Goal: Transaction & Acquisition: Purchase product/service

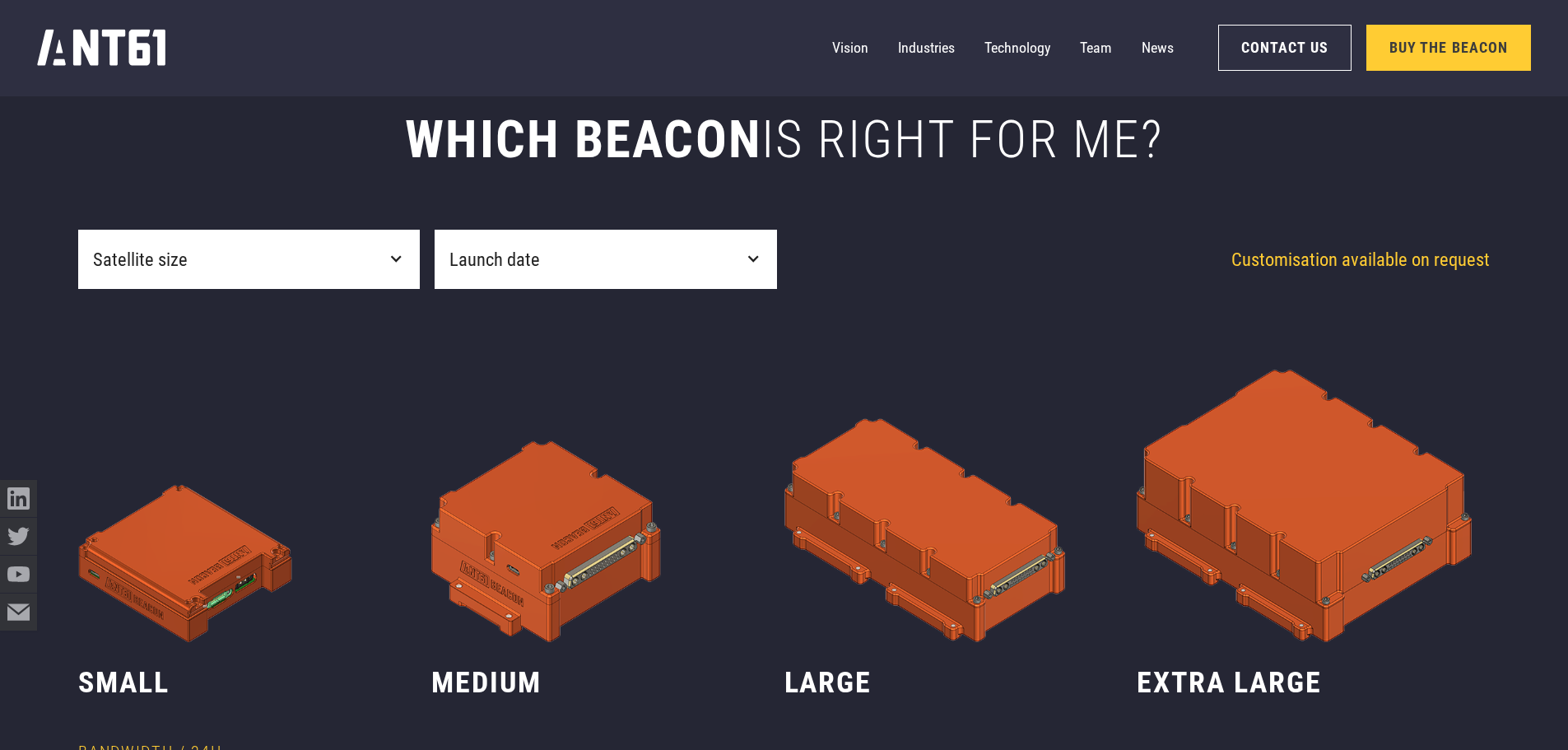
scroll to position [906, 0]
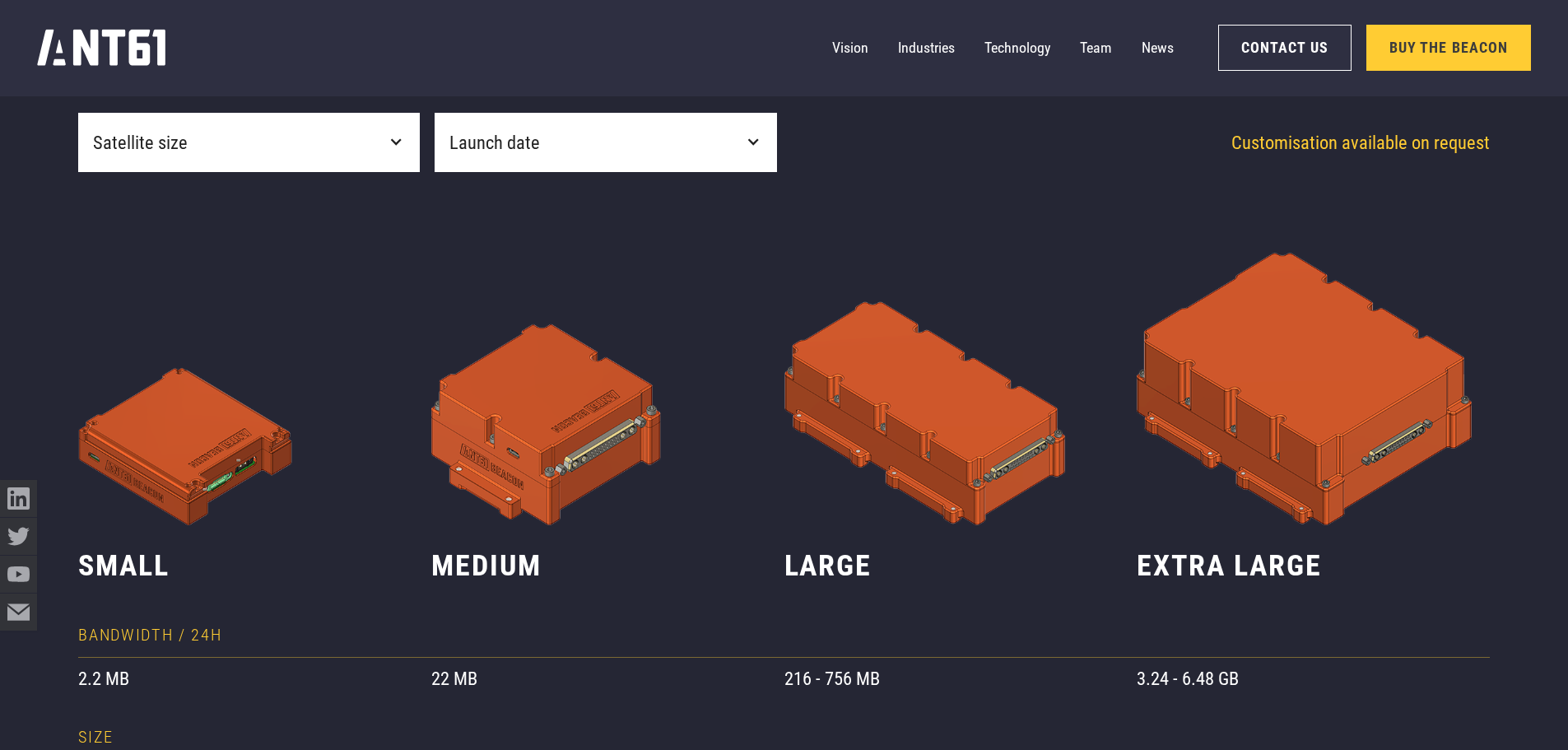
click at [304, 139] on div "Satellite size" at bounding box center [249, 142] width 341 height 59
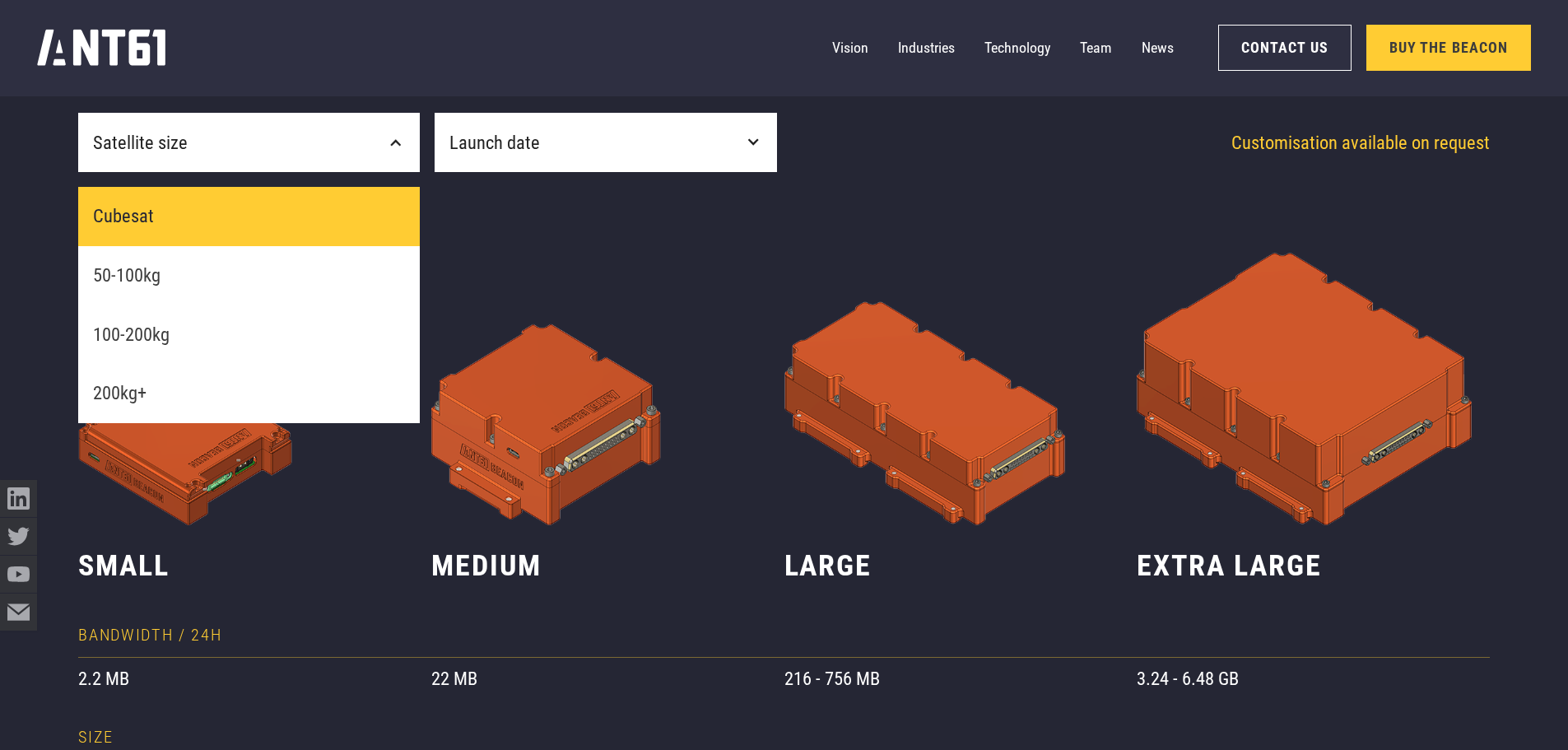
click at [200, 224] on link "Cubesat" at bounding box center [249, 216] width 341 height 59
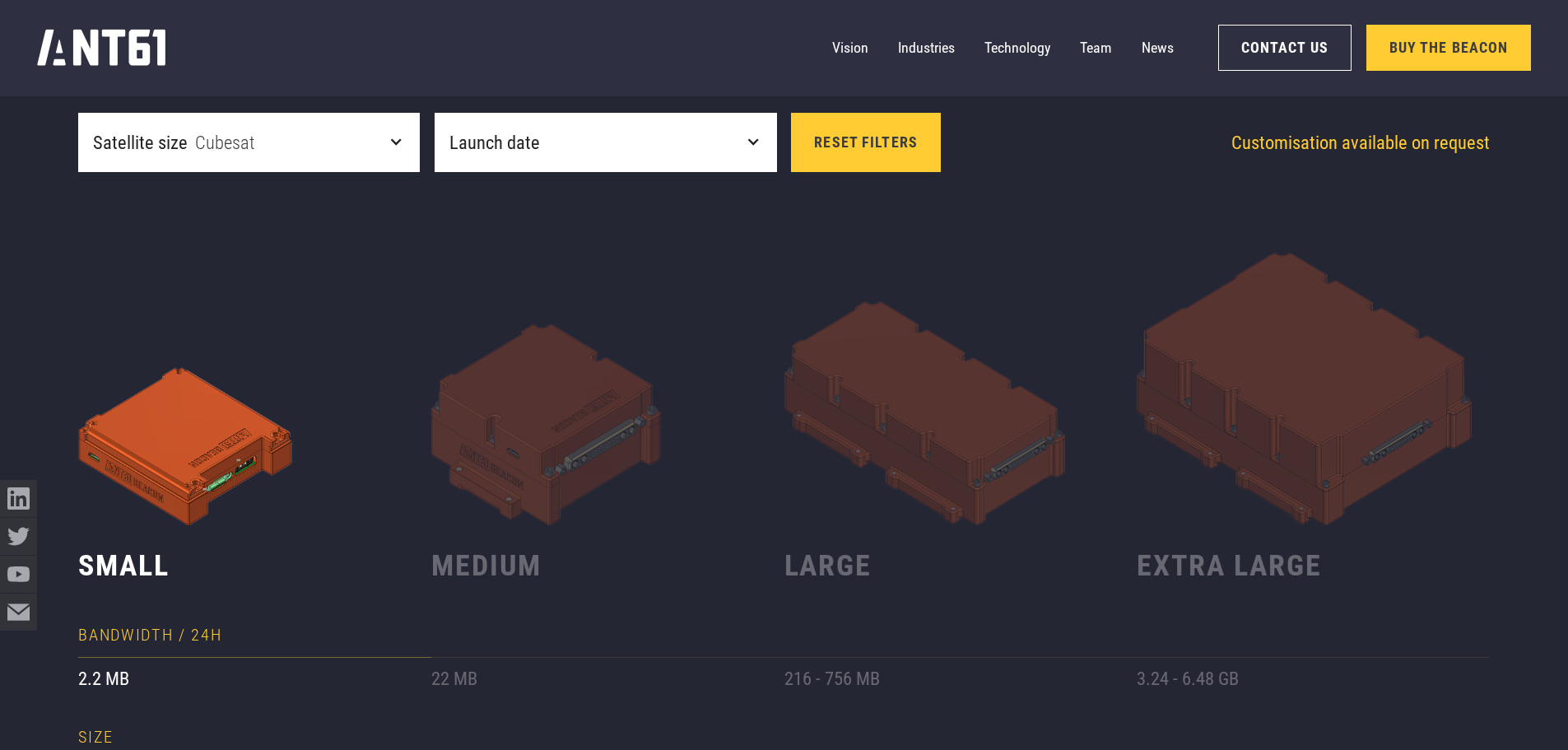
click at [572, 151] on div "Launch date" at bounding box center [605, 142] width 341 height 59
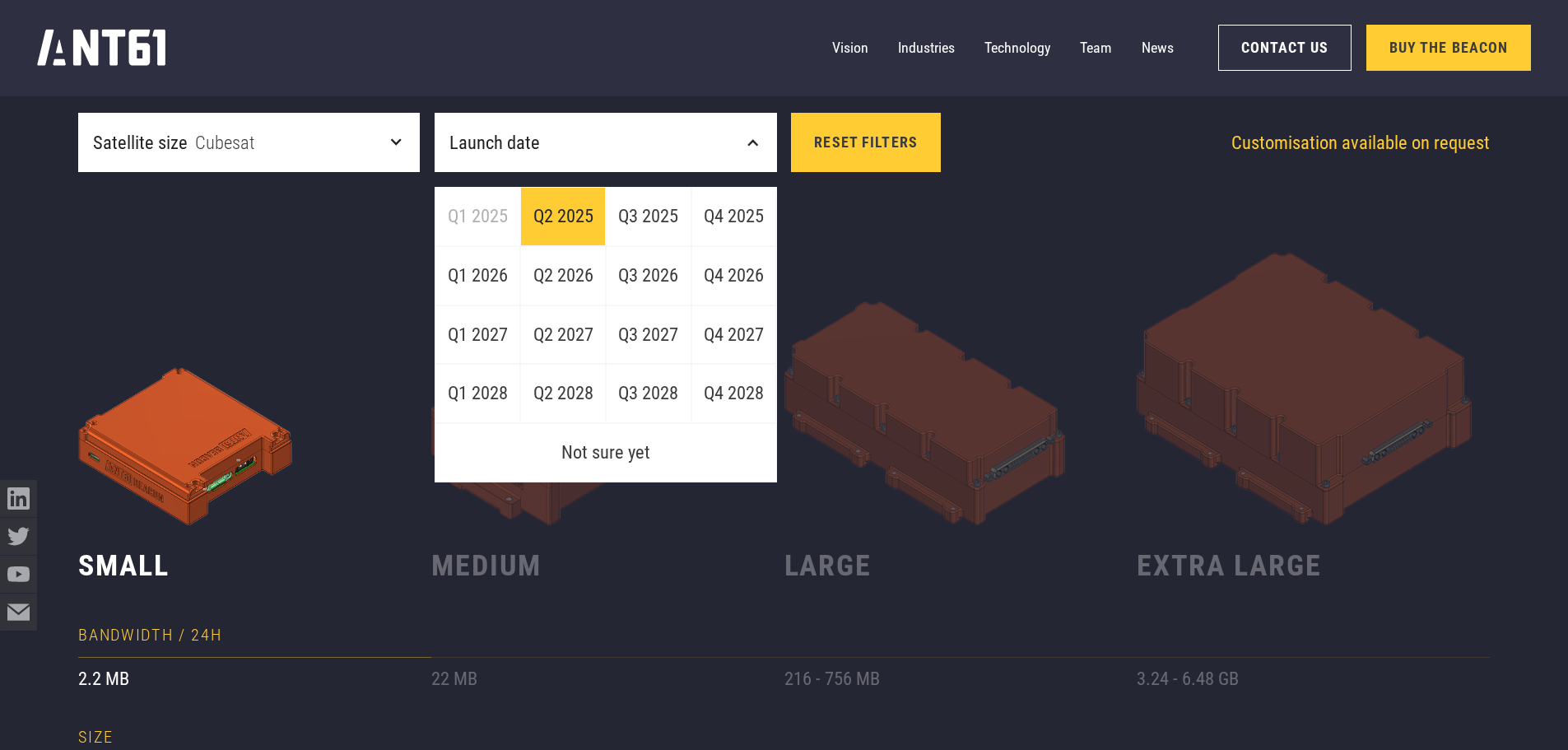
click at [552, 218] on link "Q2 2025" at bounding box center [562, 216] width 85 height 59
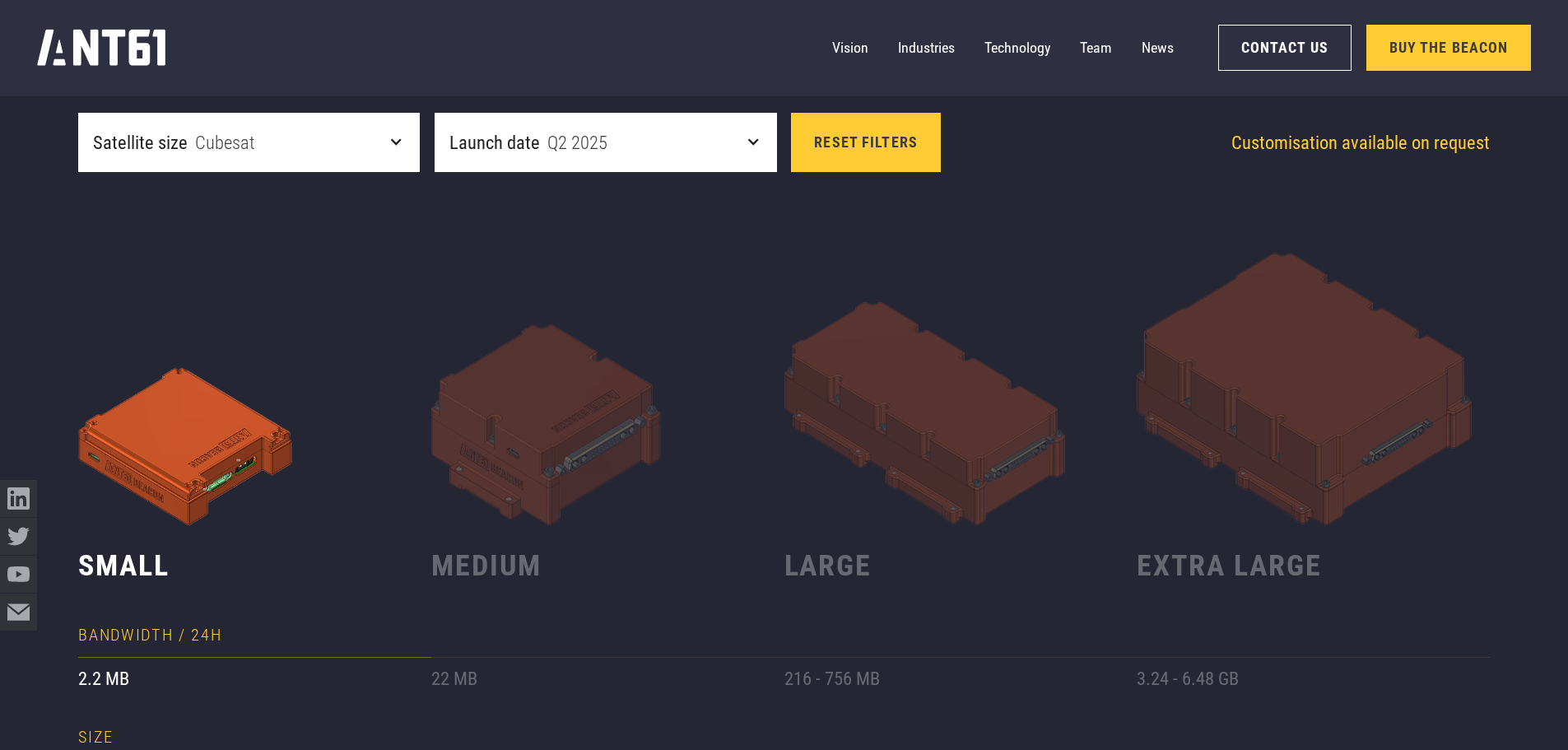
click at [649, 158] on div "Launch date Q2 2025" at bounding box center [605, 142] width 341 height 59
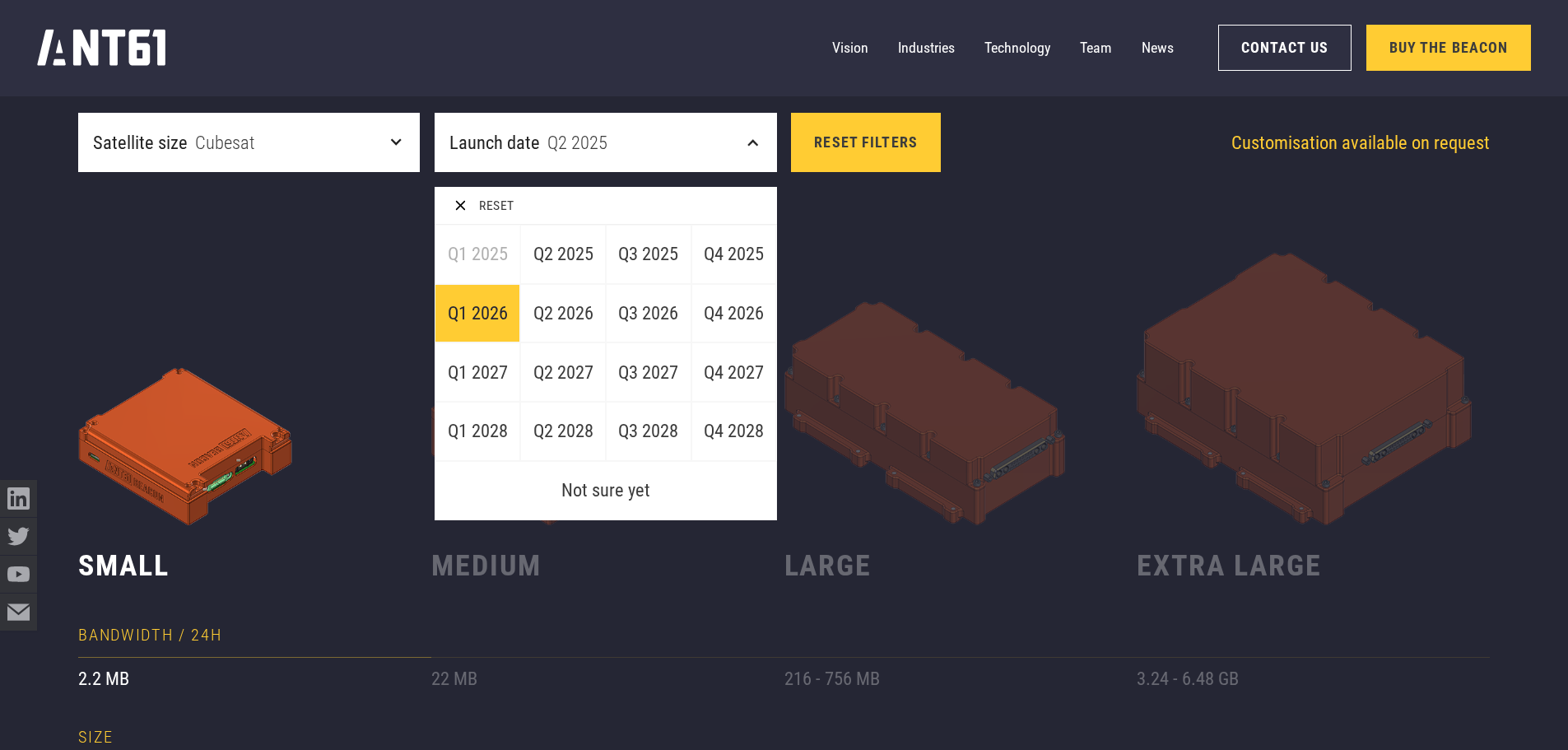
click at [491, 299] on link "Q1 2026" at bounding box center [477, 313] width 85 height 59
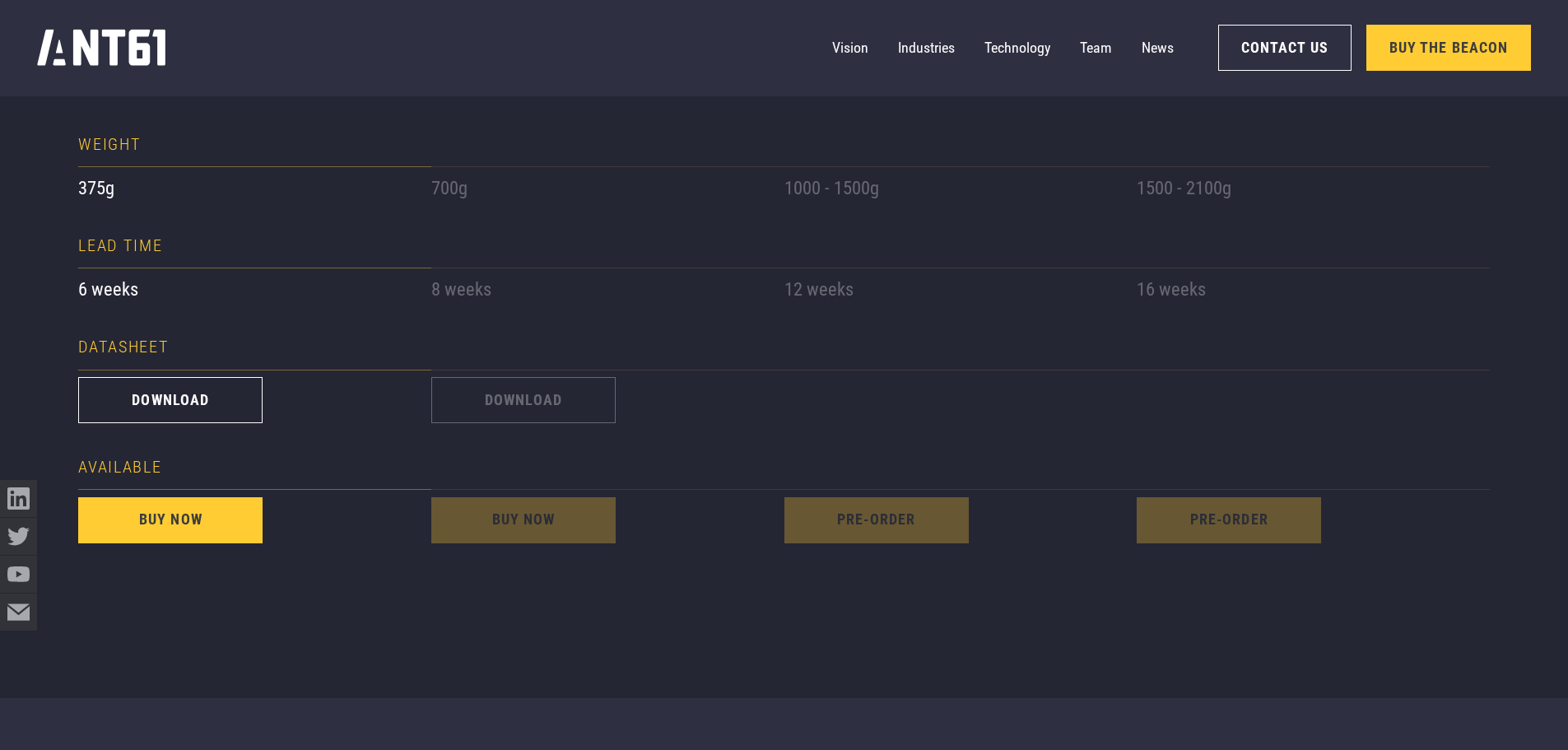
scroll to position [1647, 0]
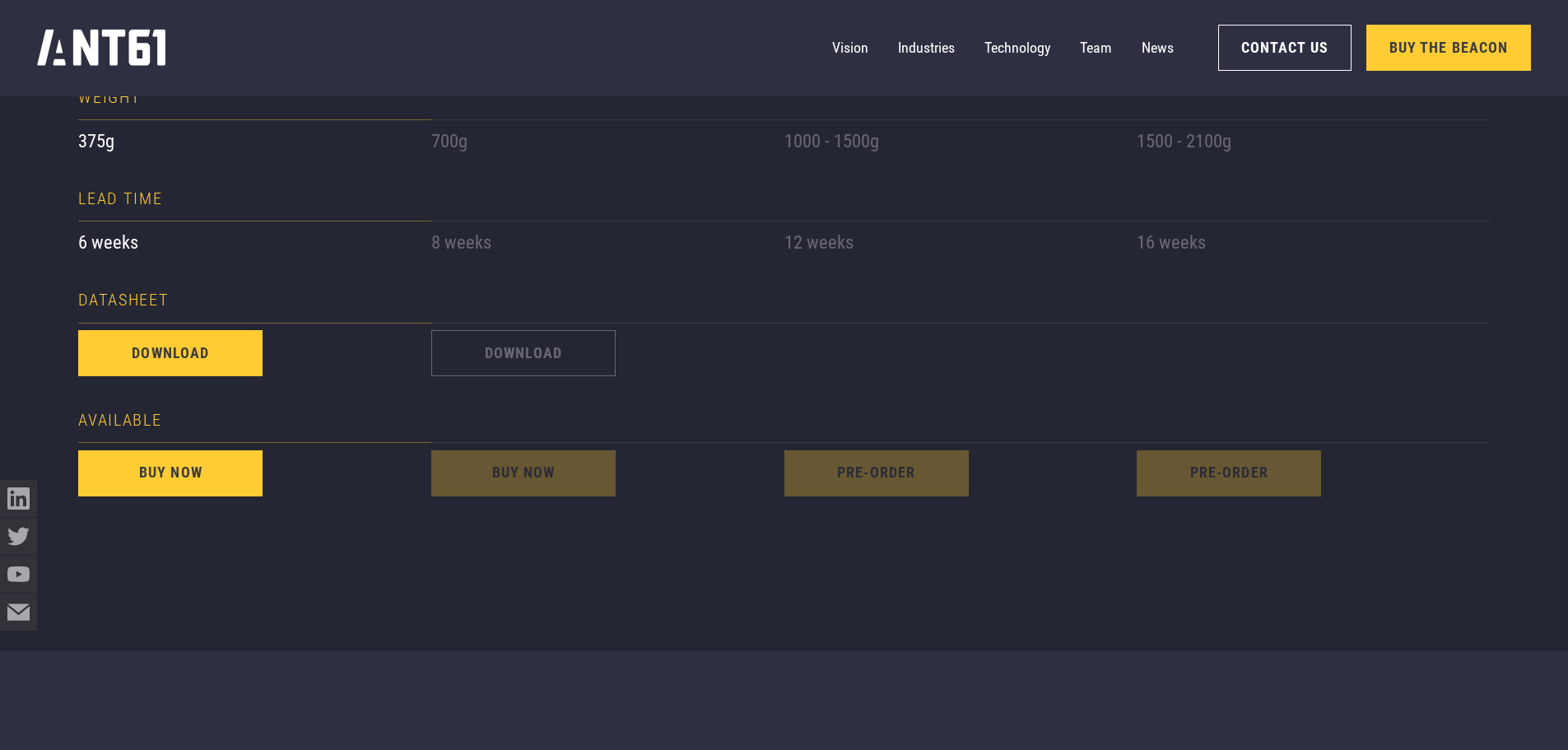
click at [193, 353] on link "download" at bounding box center [171, 353] width 185 height 46
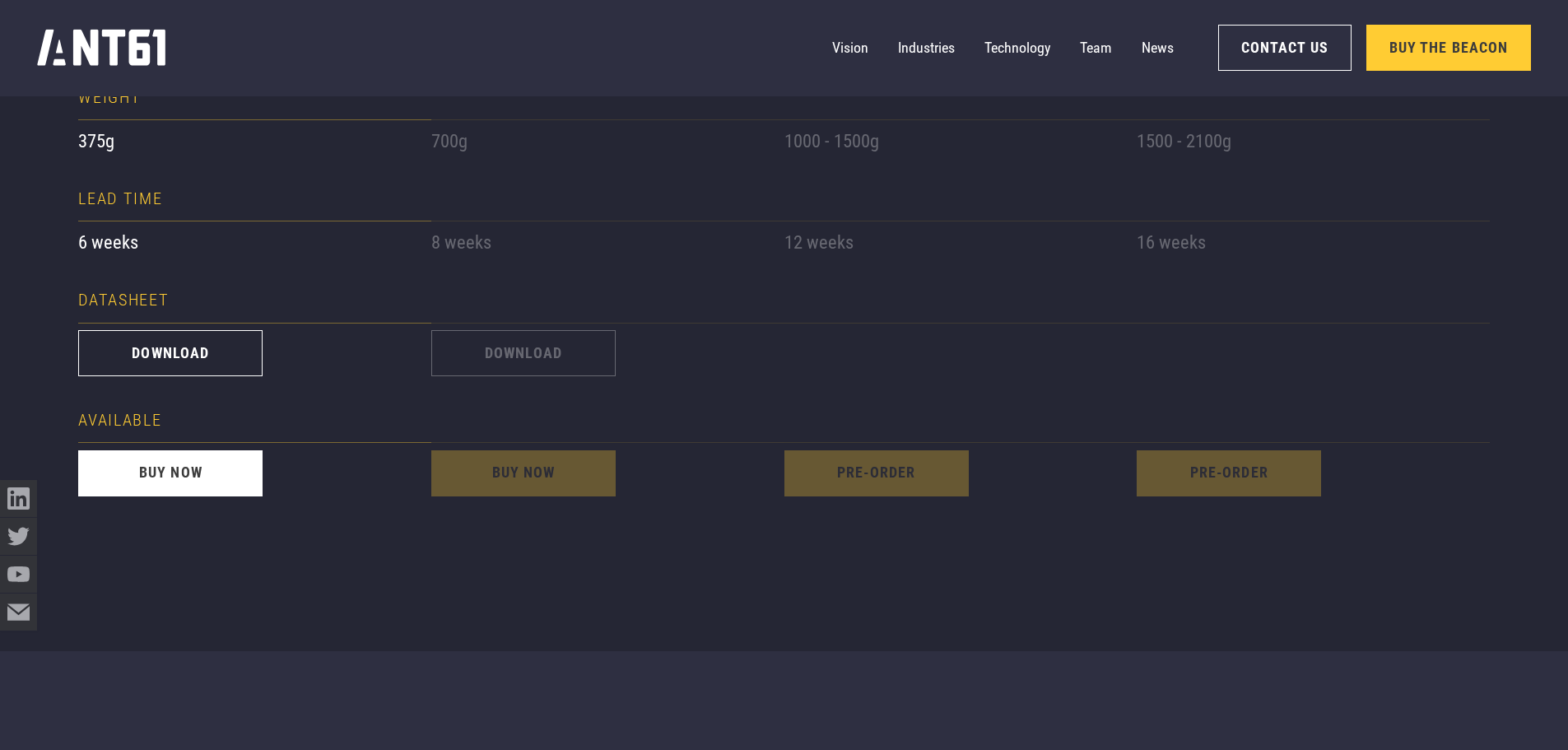
click at [198, 481] on link "buy now" at bounding box center [171, 474] width 185 height 46
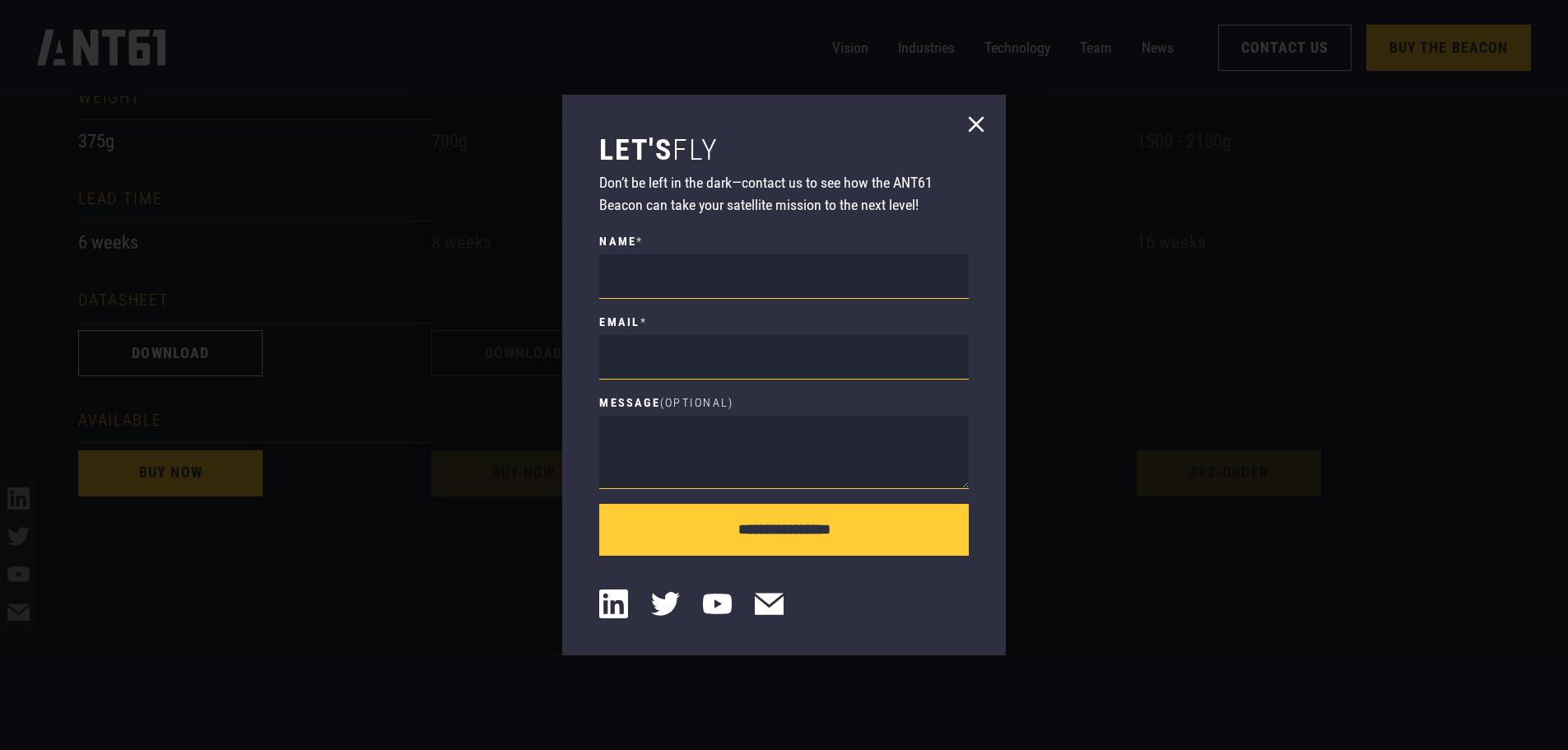
click at [971, 114] on icon at bounding box center [977, 124] width 30 height 30
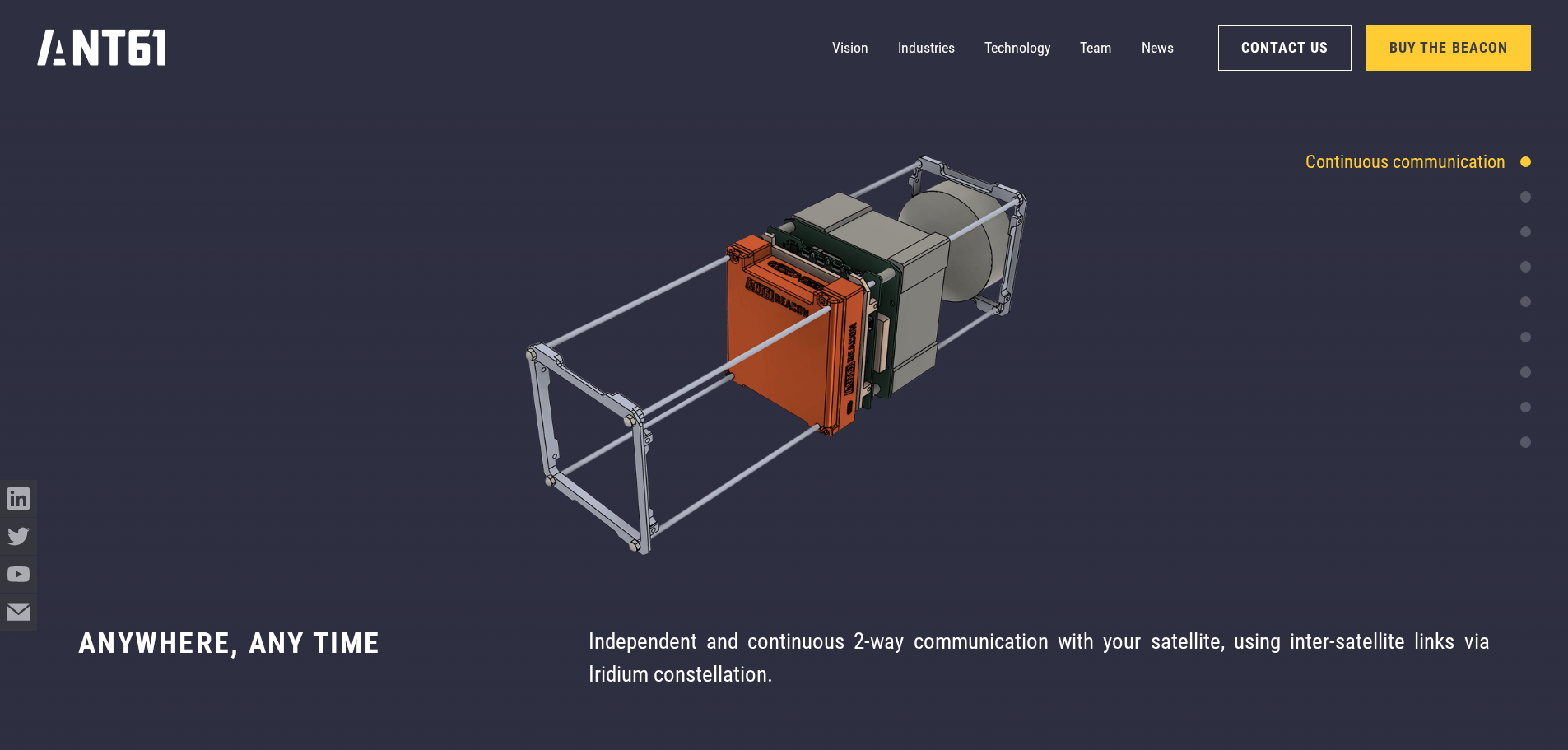
scroll to position [3653, 0]
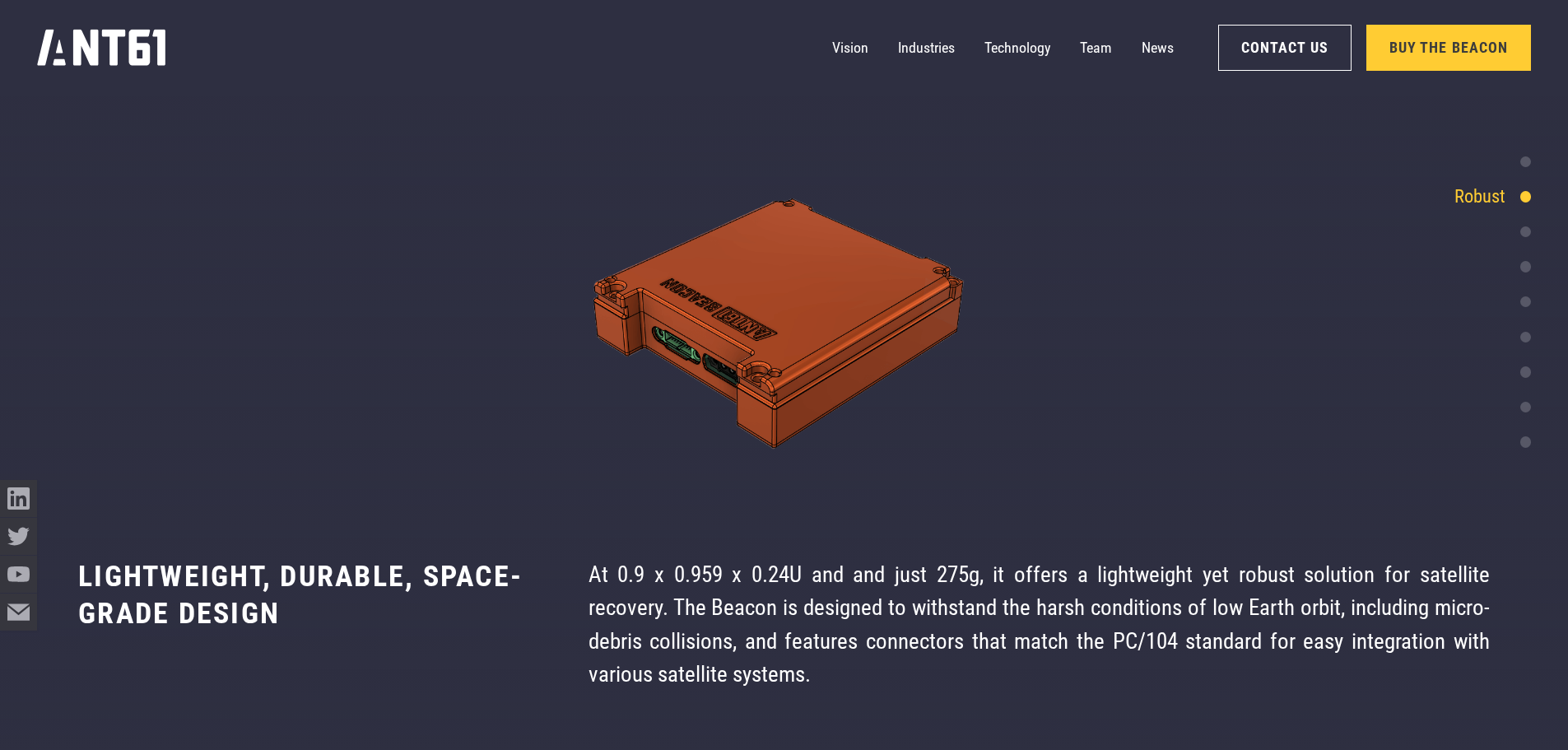
click at [1522, 231] on div at bounding box center [1526, 232] width 11 height 11
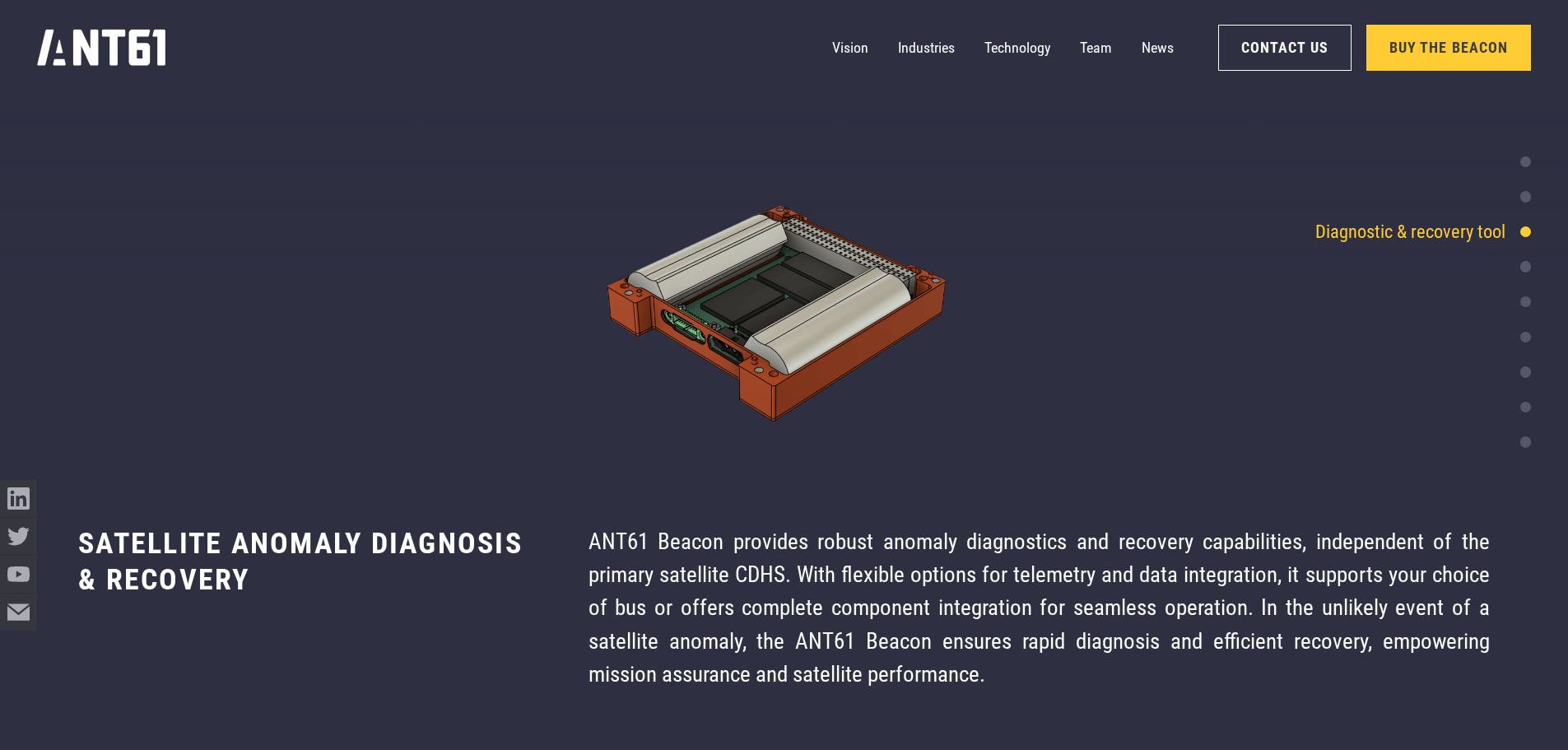
click at [1523, 259] on div "Telemetry & Data points" at bounding box center [1431, 267] width 201 height 28
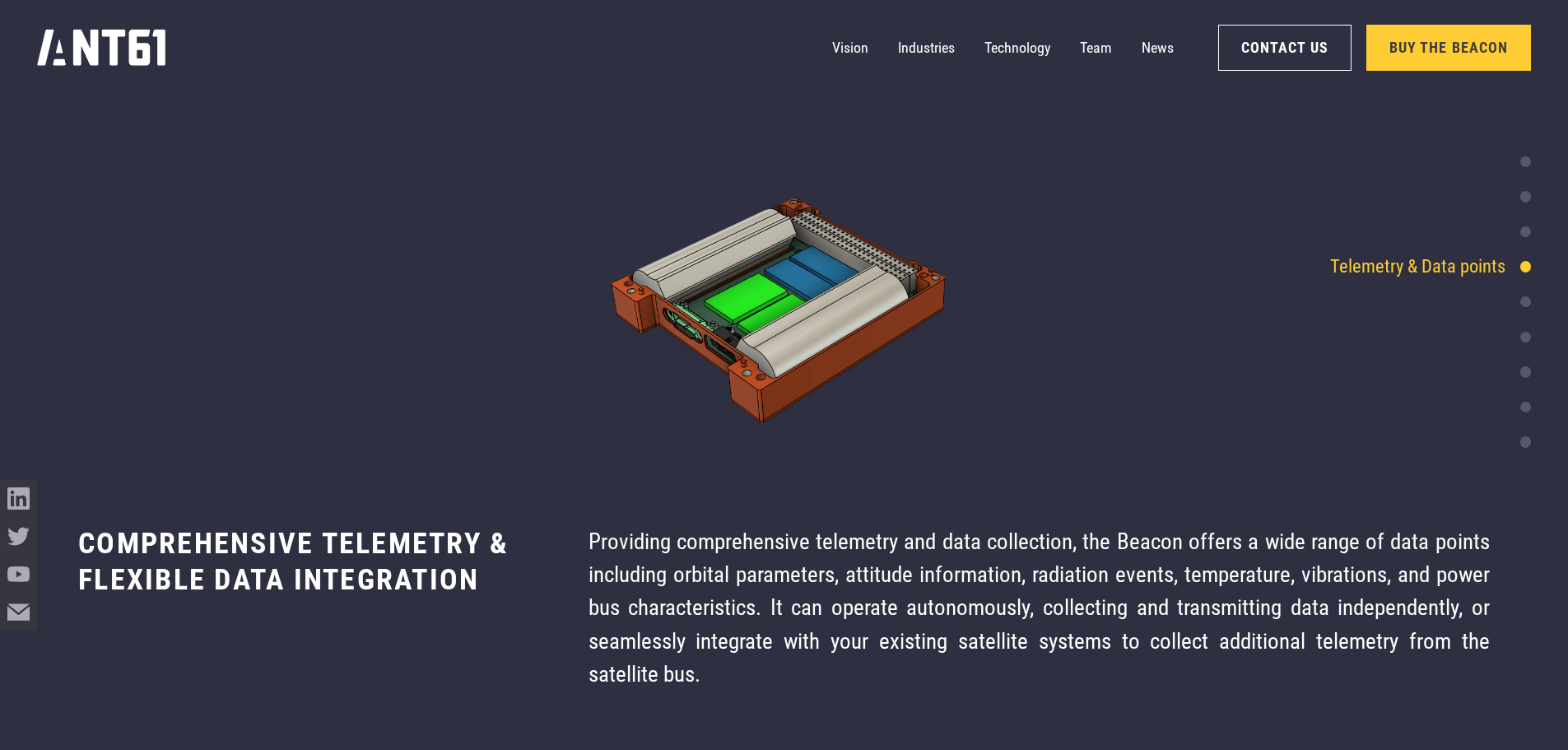
click at [1523, 300] on div at bounding box center [1526, 302] width 11 height 11
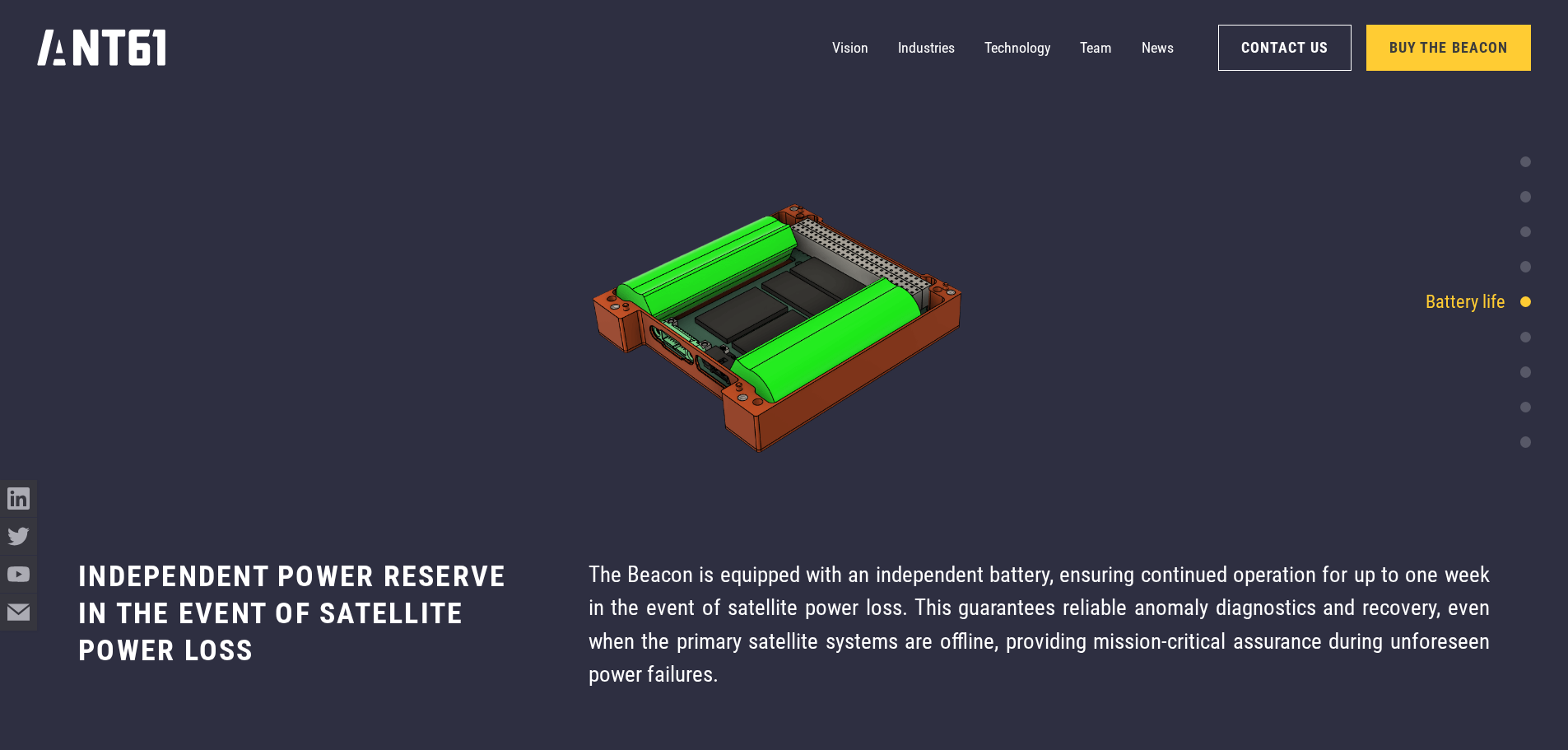
scroll to position [6053, 0]
click at [1523, 339] on div at bounding box center [1526, 336] width 11 height 11
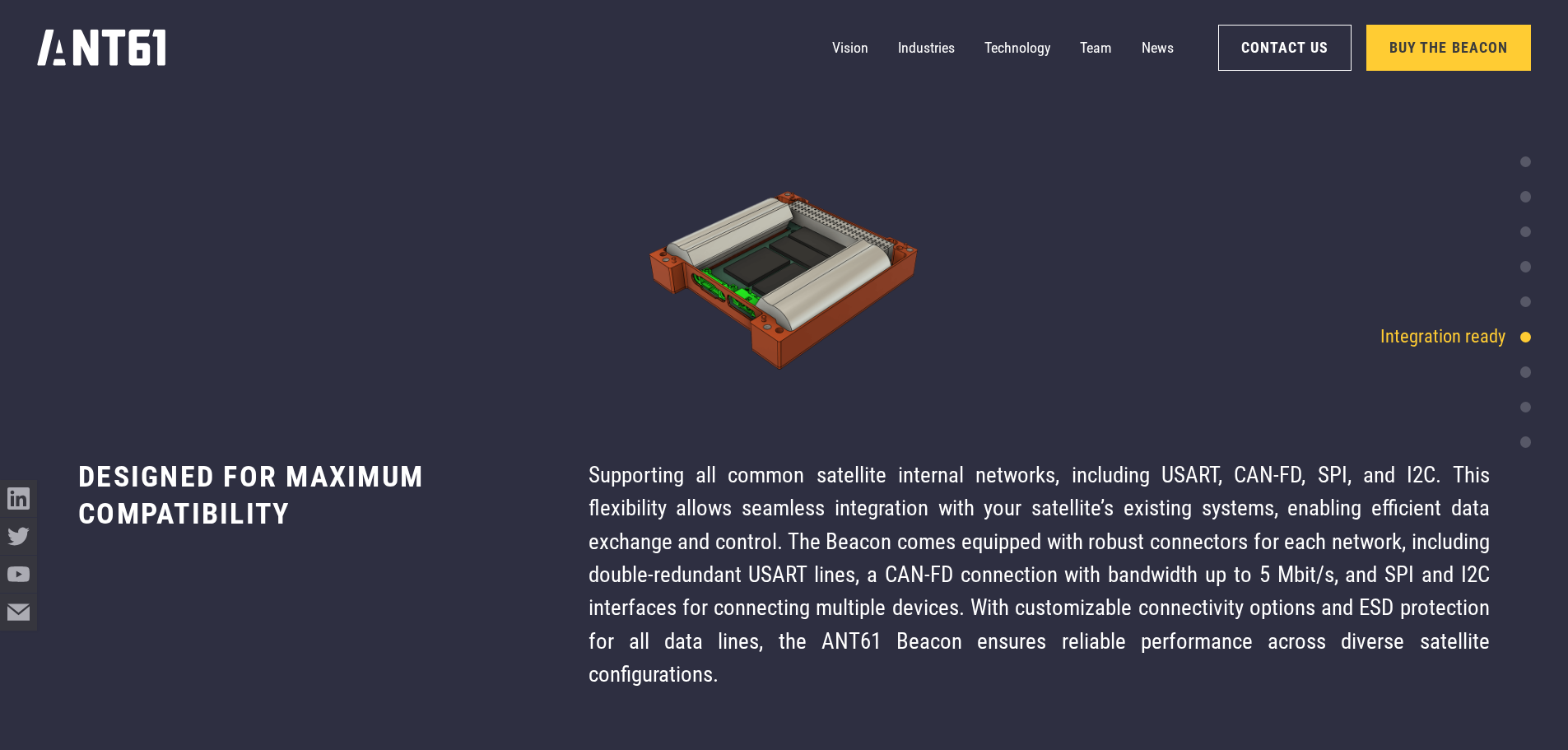
click at [1530, 368] on div "Space heritage & TRL level" at bounding box center [1420, 372] width 222 height 28
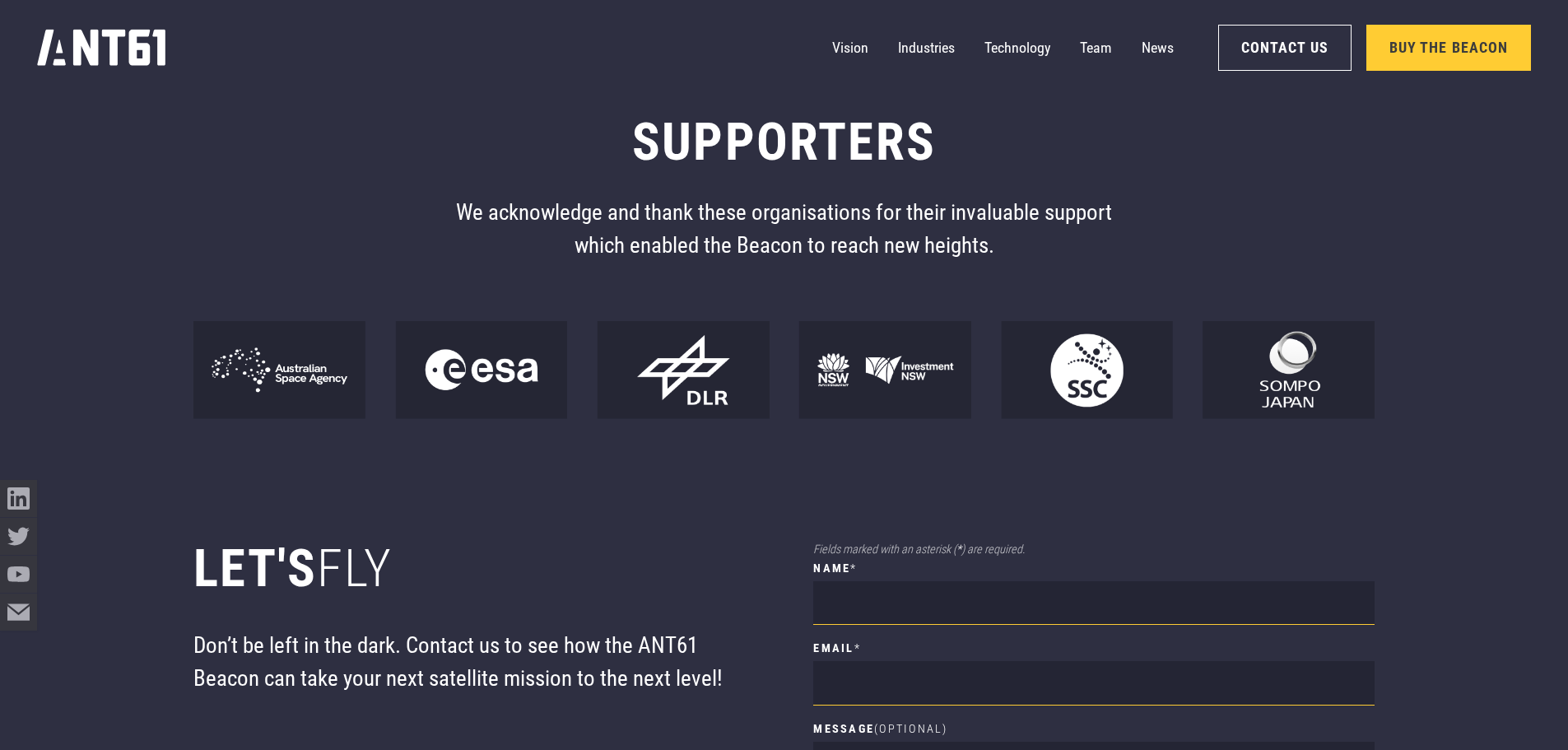
scroll to position [13346, 0]
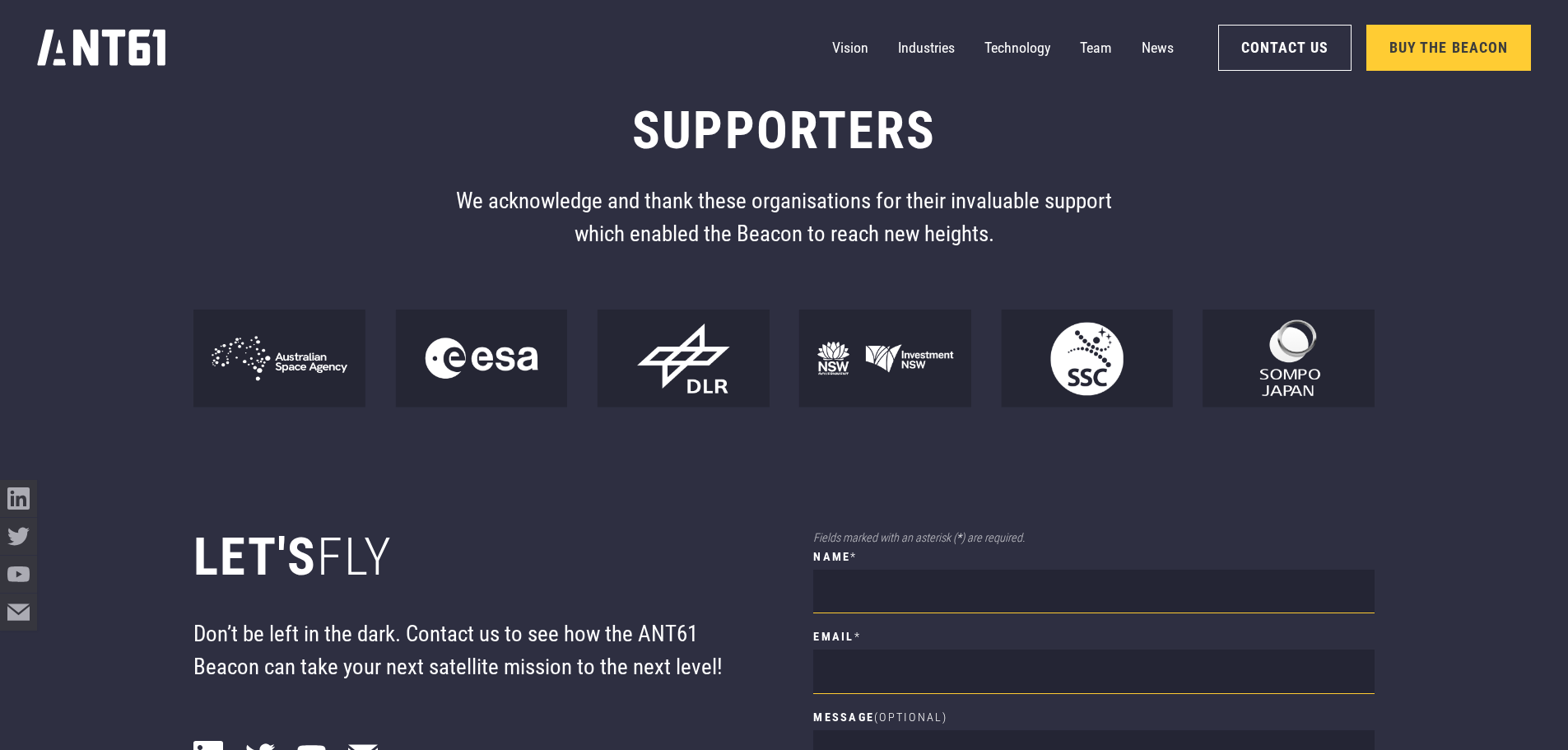
click at [200, 153] on h2 "Supporters" at bounding box center [784, 130] width 1181 height 62
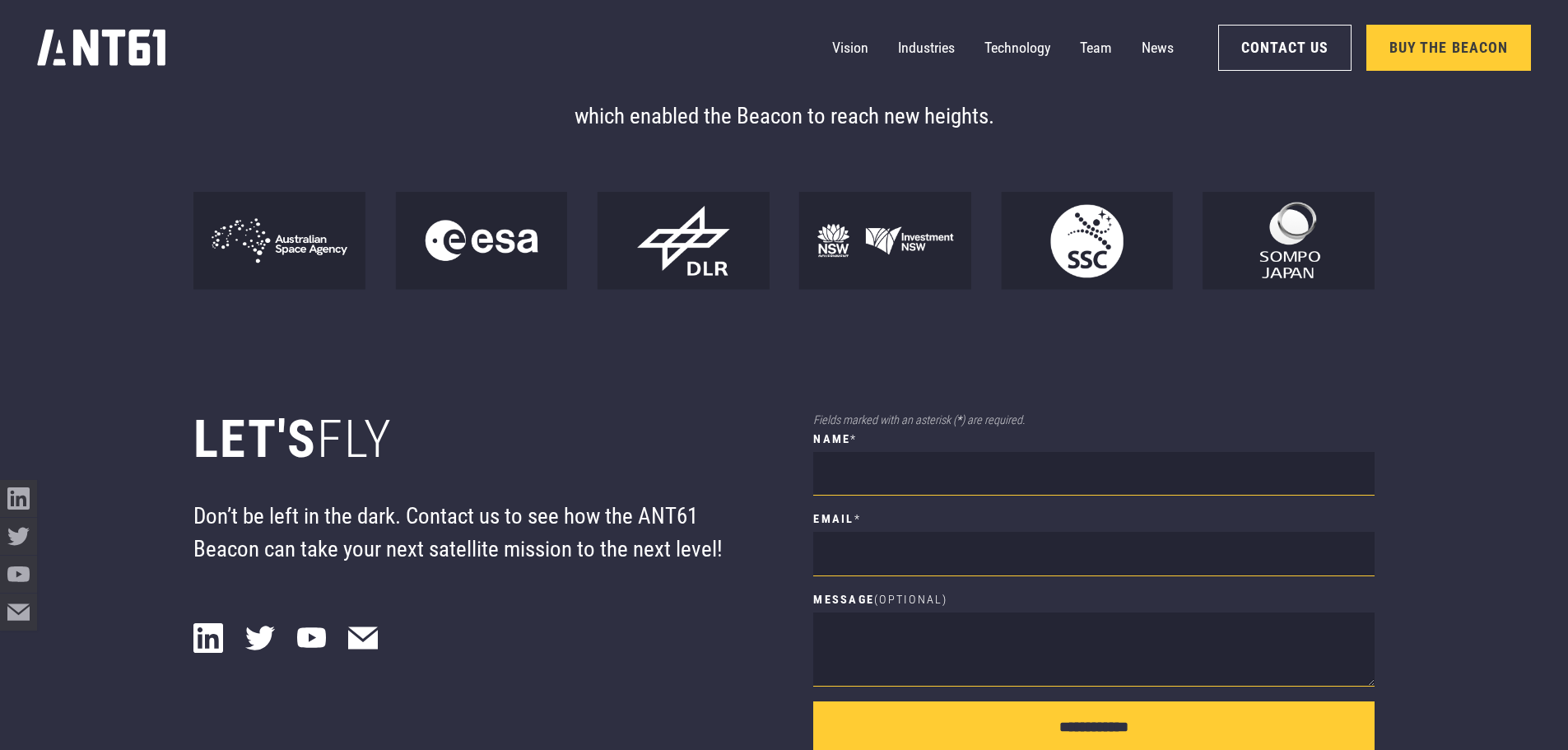
scroll to position [13426, 0]
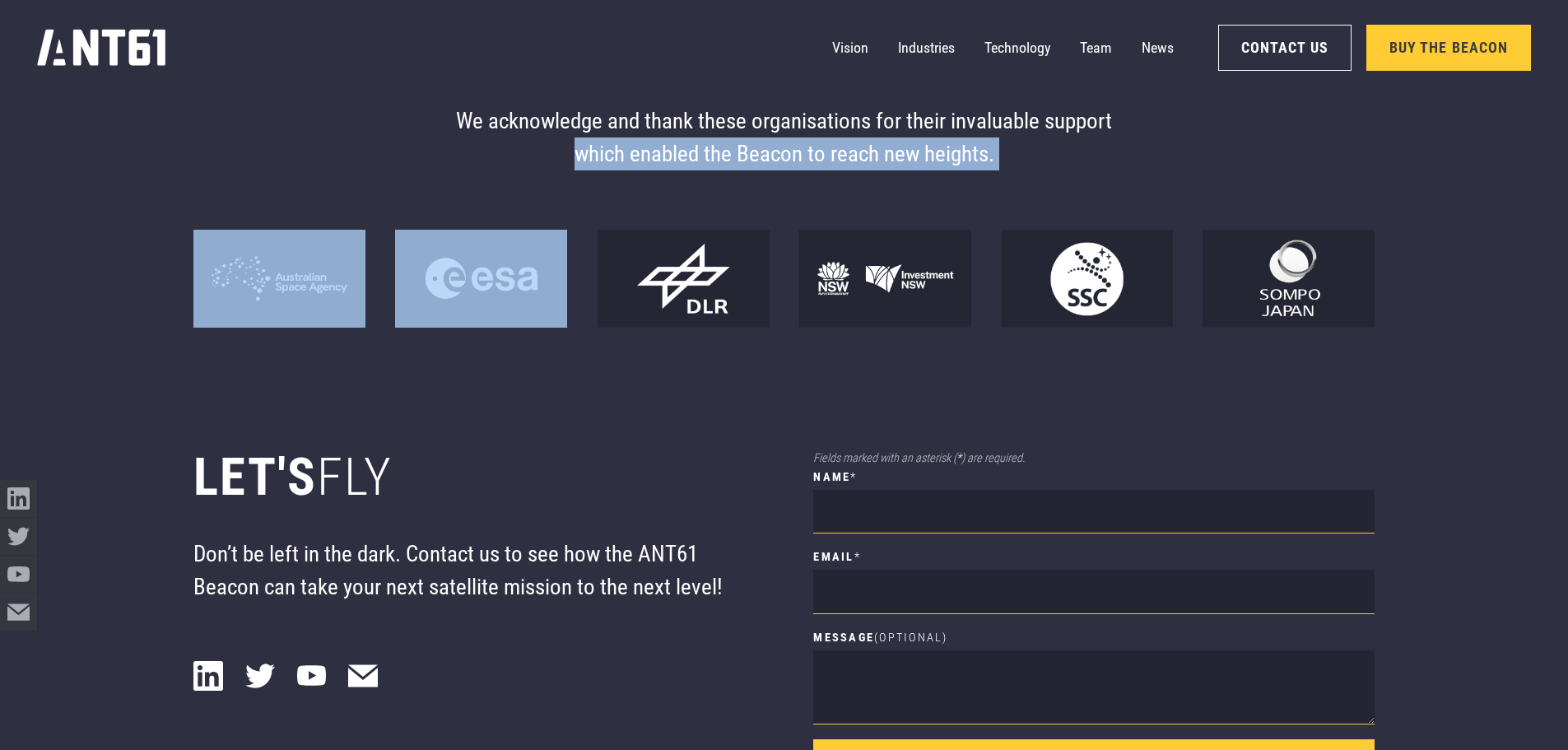
drag, startPoint x: 159, startPoint y: 181, endPoint x: 563, endPoint y: 270, distance: 413.7
click at [563, 271] on div "Supporters We acknowledge and thank these organisations for their invaluable su…" at bounding box center [784, 122] width 1568 height 411
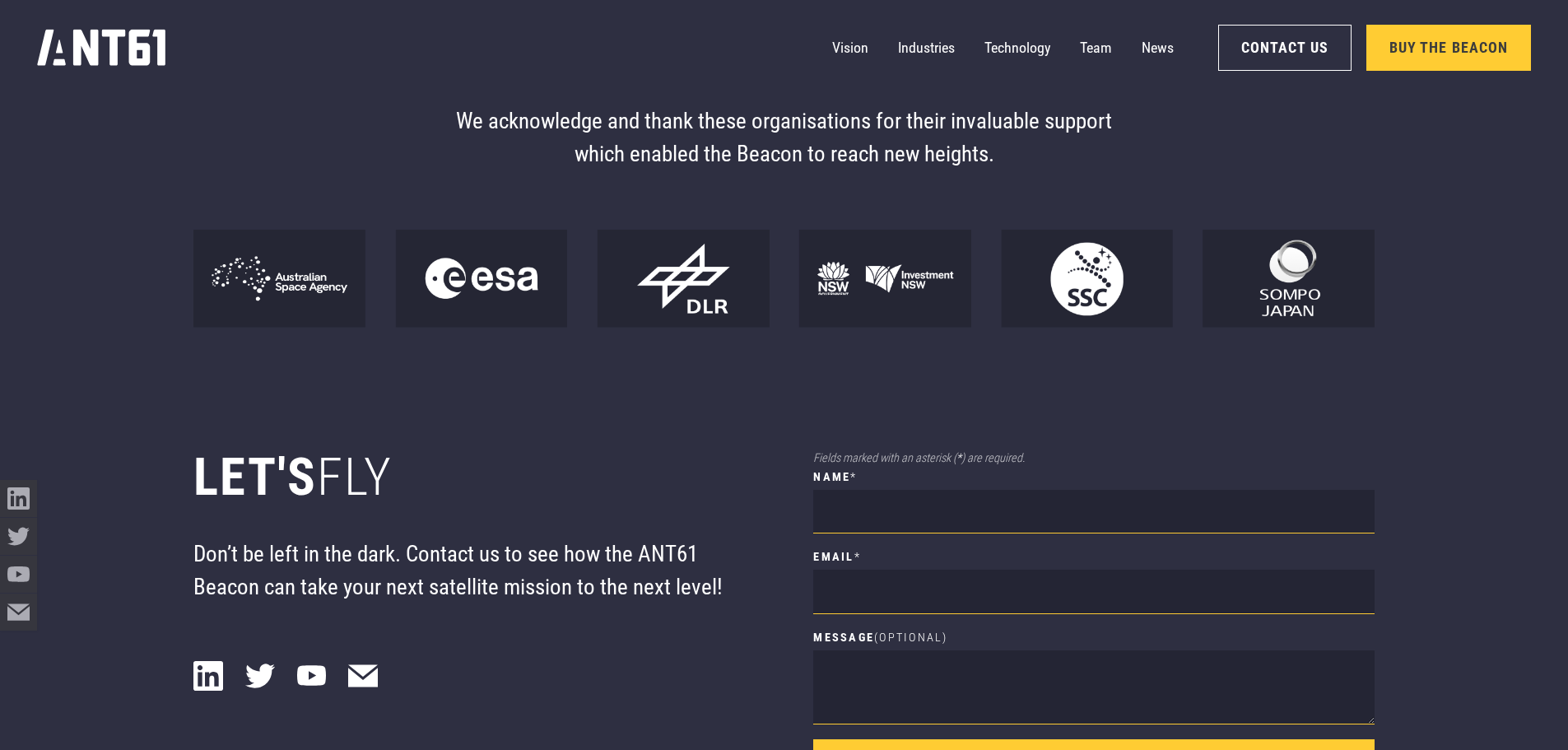
click at [415, 137] on div "We acknowledge and thank these organisations for their invaluable support which…" at bounding box center [784, 138] width 1181 height 67
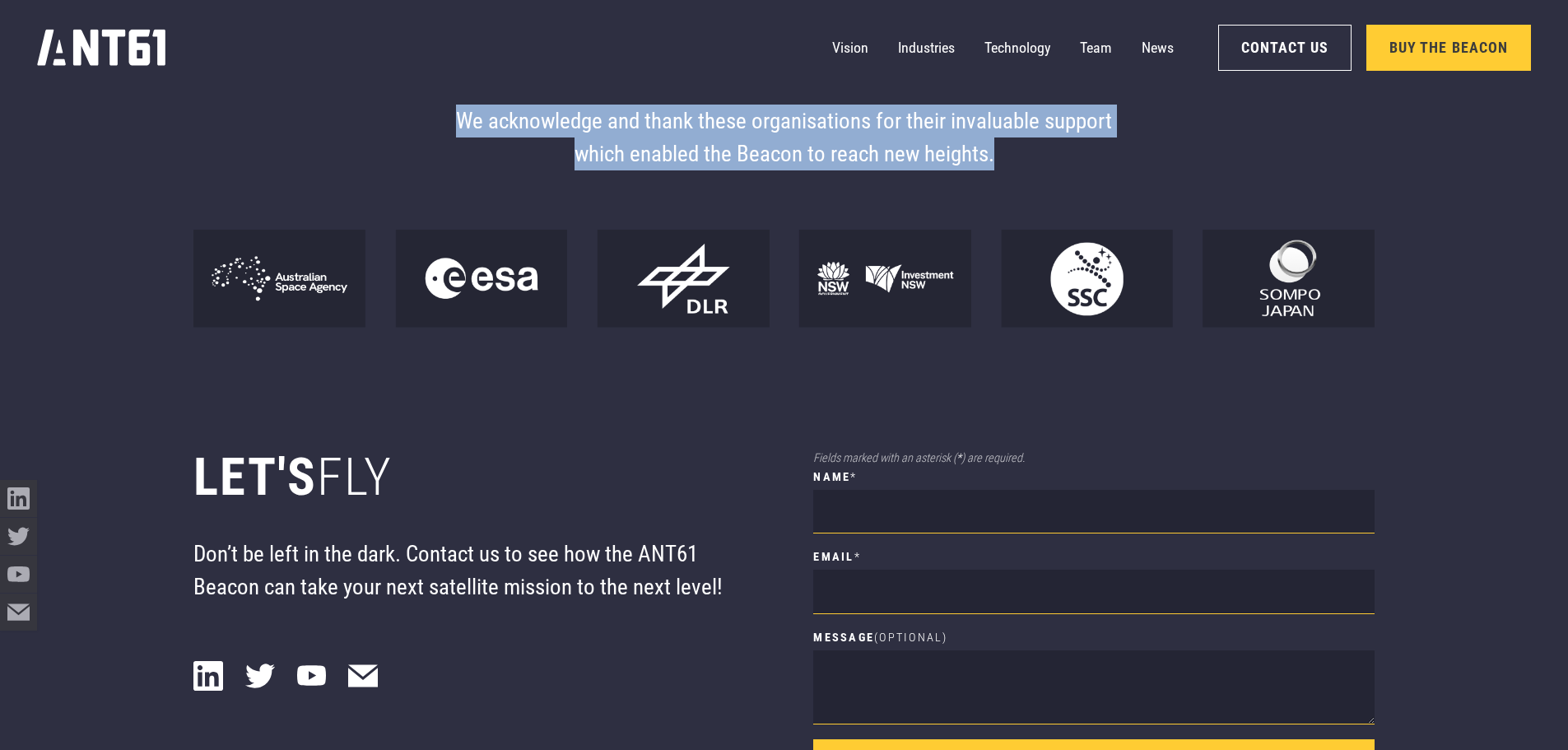
drag, startPoint x: 440, startPoint y: 125, endPoint x: 1000, endPoint y: 159, distance: 561.0
click at [1000, 159] on p "We acknowledge and thank these organisations for their invaluable support which…" at bounding box center [783, 138] width 708 height 67
click at [1010, 164] on p "We acknowledge and thank these organisations for their invaluable support which…" at bounding box center [783, 138] width 708 height 67
drag, startPoint x: 1000, startPoint y: 172, endPoint x: 421, endPoint y: 140, distance: 579.9
click at [421, 140] on div "We acknowledge and thank these organisations for their invaluable support which…" at bounding box center [784, 138] width 1181 height 67
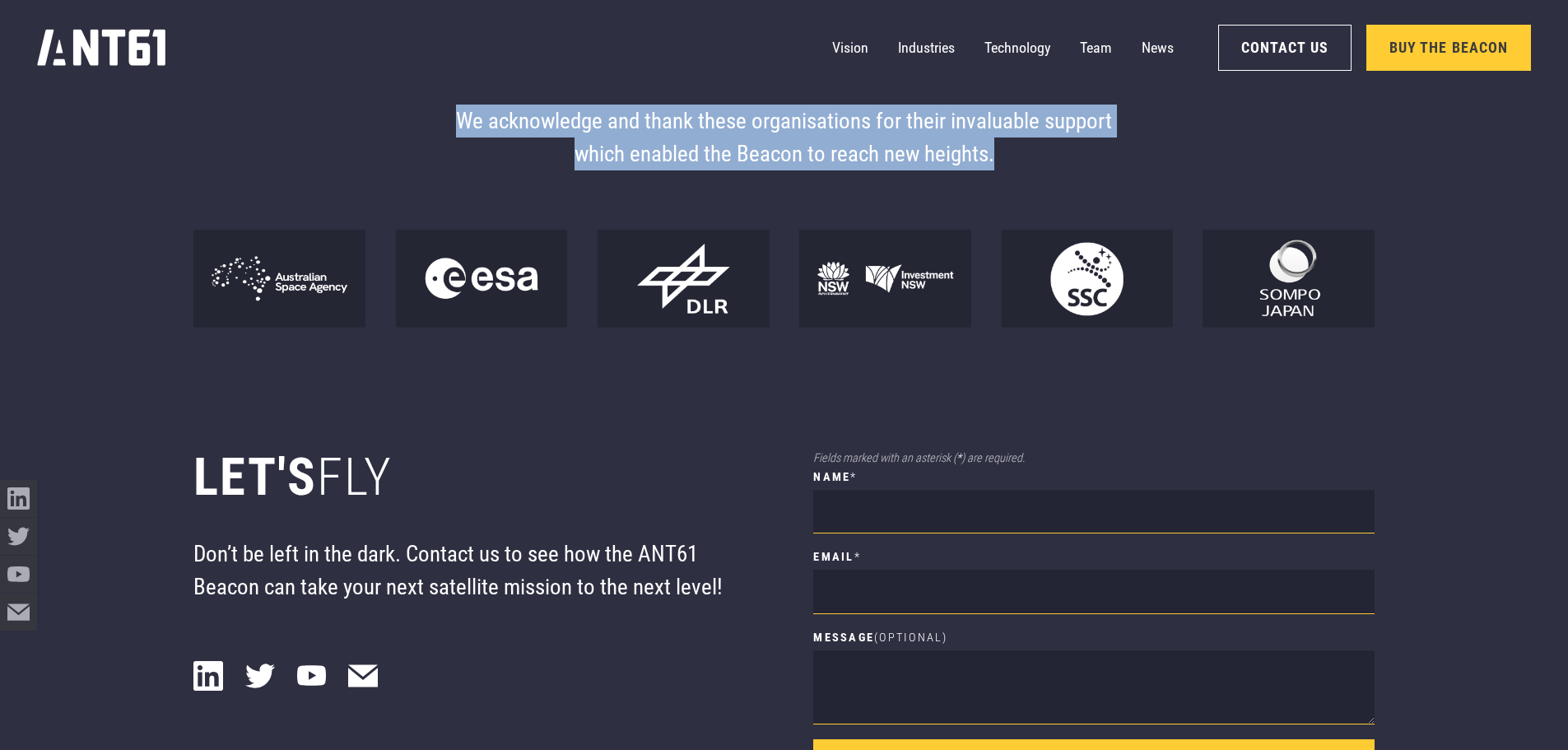
click at [549, 151] on p "We acknowledge and thank these organisations for their invaluable support which…" at bounding box center [783, 138] width 708 height 67
click at [462, 147] on p "We acknowledge and thank these organisations for their invaluable support which…" at bounding box center [783, 138] width 708 height 67
drag, startPoint x: 451, startPoint y: 135, endPoint x: 1000, endPoint y: 172, distance: 550.2
click at [1000, 172] on p "We acknowledge and thank these organisations for their invaluable support which…" at bounding box center [783, 138] width 708 height 67
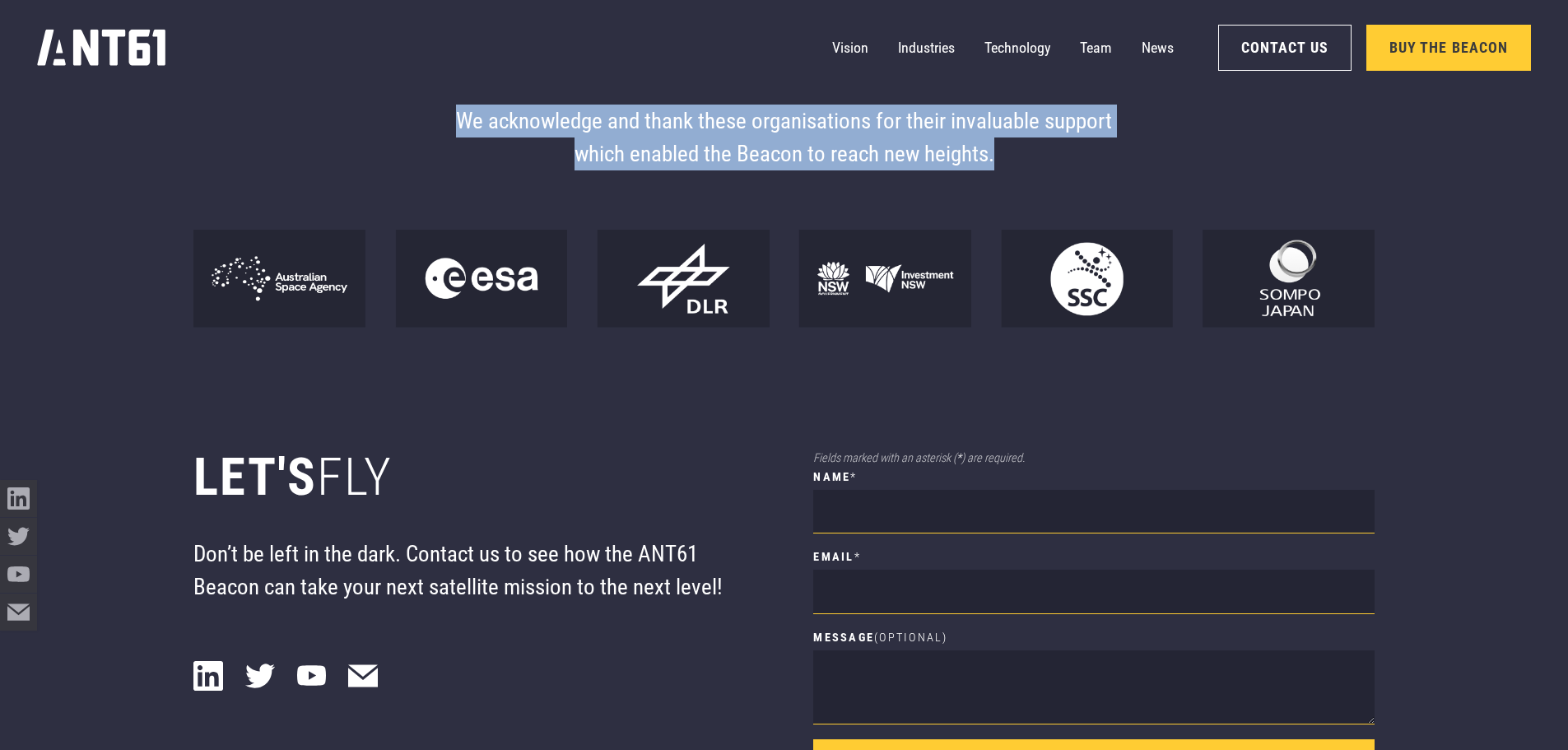
drag, startPoint x: 1012, startPoint y: 173, endPoint x: 391, endPoint y: 135, distance: 622.2
click at [391, 135] on div "We acknowledge and thank these organisations for their invaluable support which…" at bounding box center [784, 138] width 1181 height 67
click at [735, 161] on p "We acknowledge and thank these organisations for their invaluable support which…" at bounding box center [783, 138] width 708 height 67
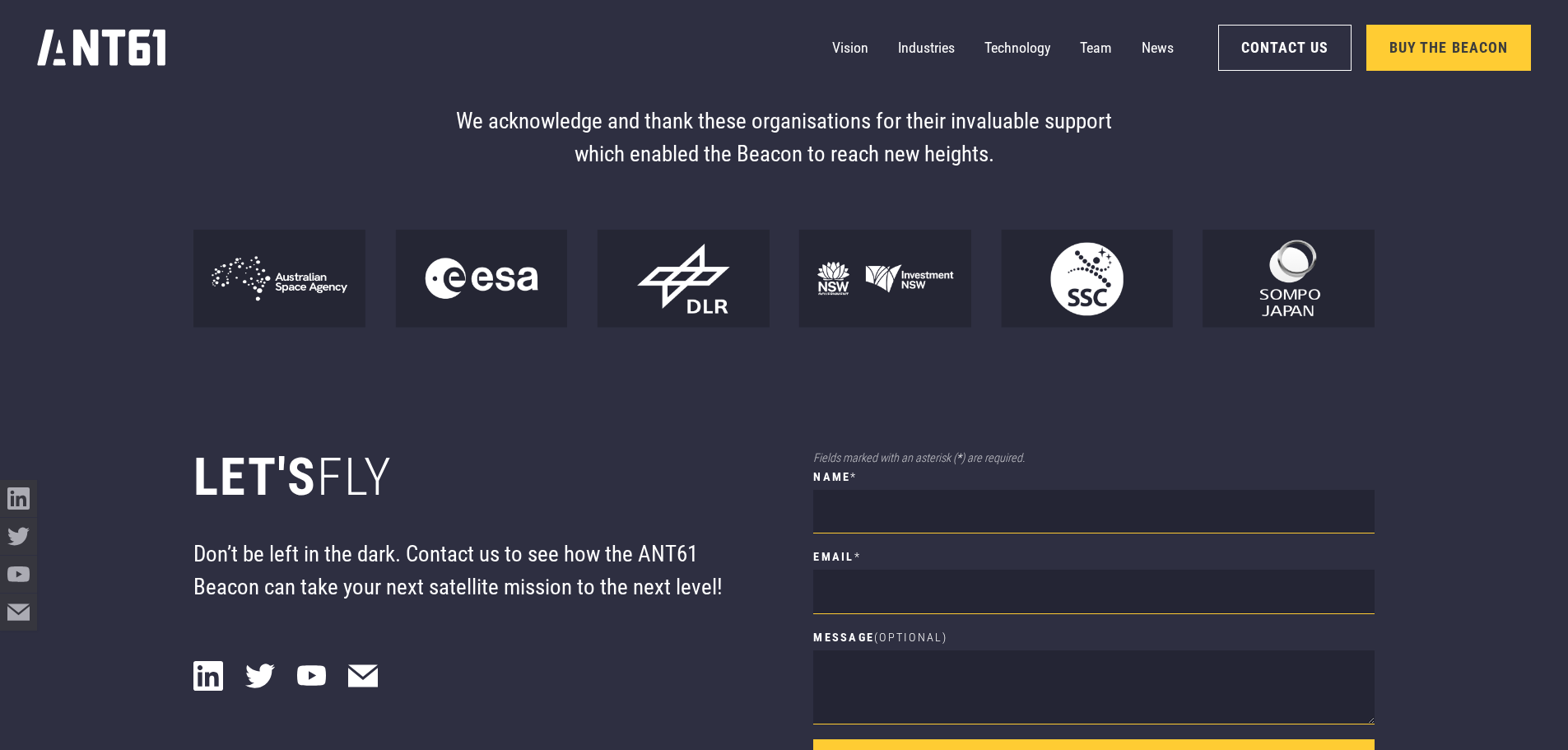
click at [676, 194] on div "Supporters We acknowledge and thank these organisations for their invaluable su…" at bounding box center [784, 122] width 1181 height 411
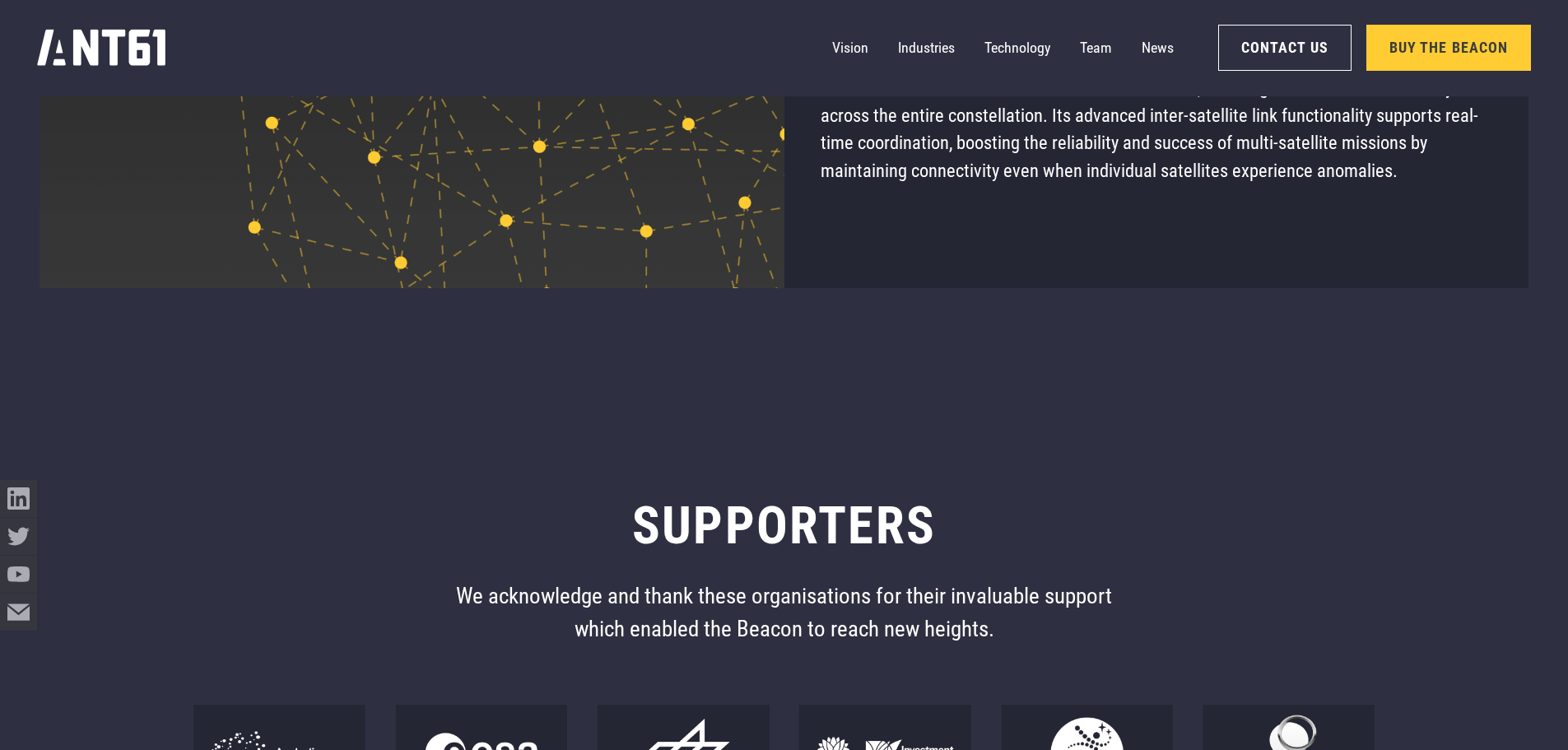
scroll to position [12520, 0]
